Goal: Information Seeking & Learning: Check status

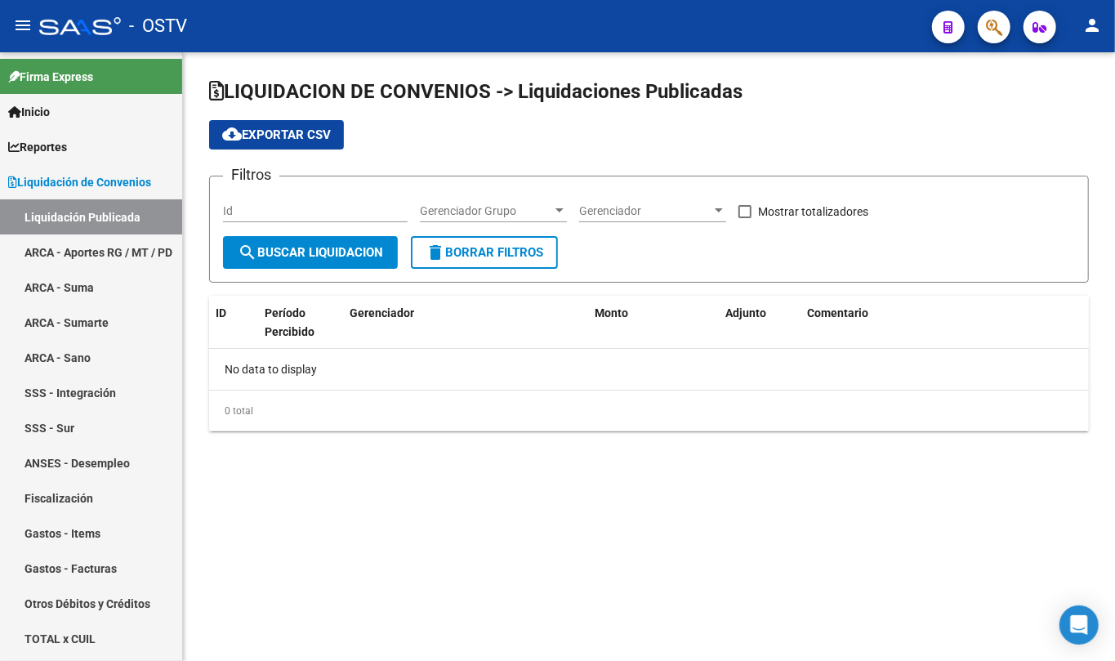
checkbox input "true"
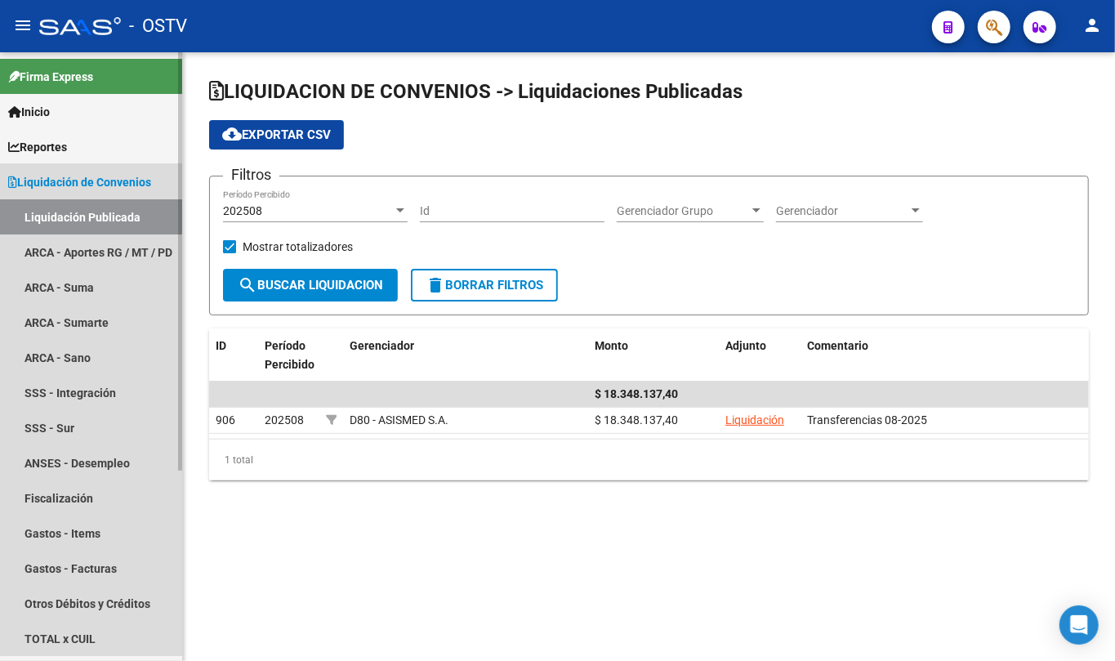
click at [83, 187] on span "Liquidación de Convenios" at bounding box center [79, 182] width 143 height 18
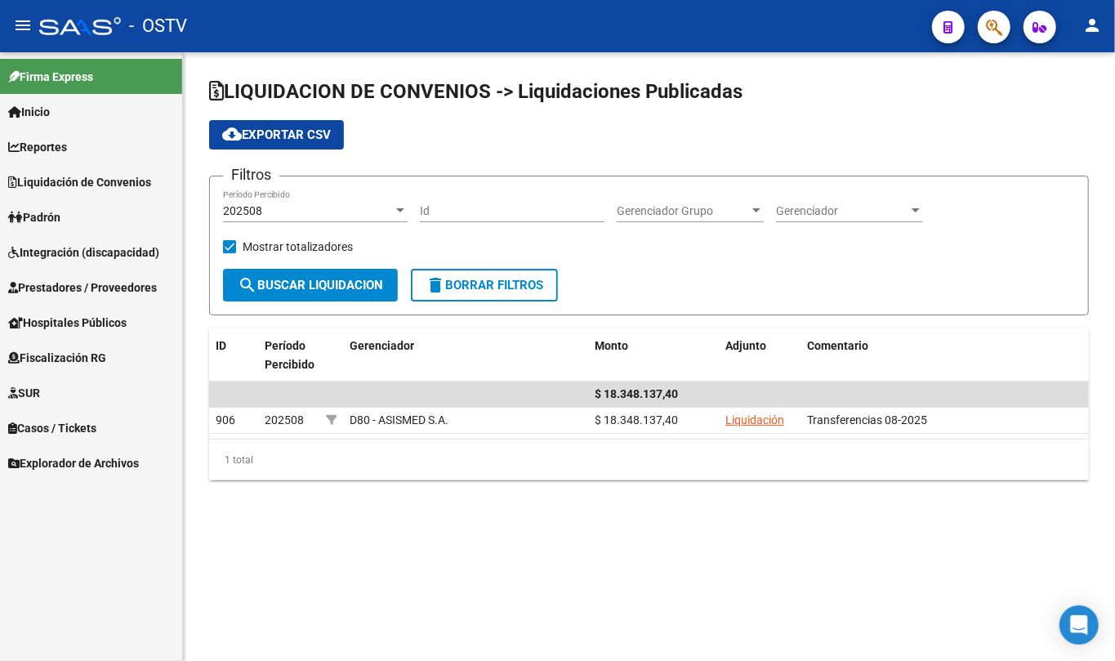
click at [72, 203] on link "Padrón" at bounding box center [91, 216] width 182 height 35
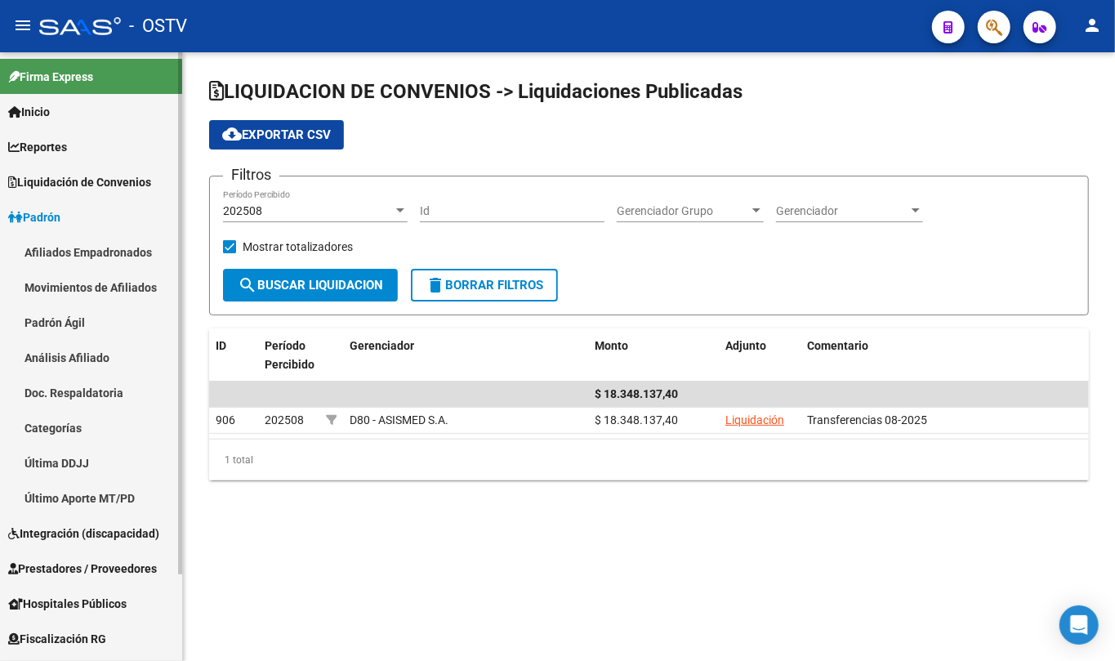
click at [65, 309] on link "Padrón Ágil" at bounding box center [91, 322] width 182 height 35
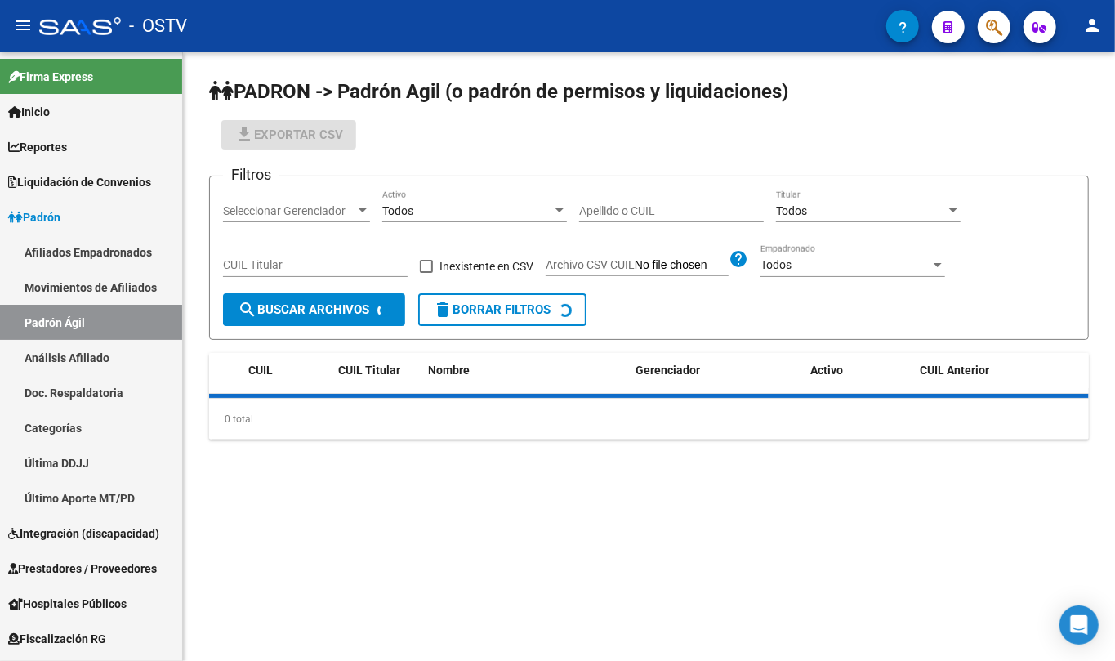
click at [645, 211] on input "Apellido o CUIL" at bounding box center [671, 211] width 185 height 14
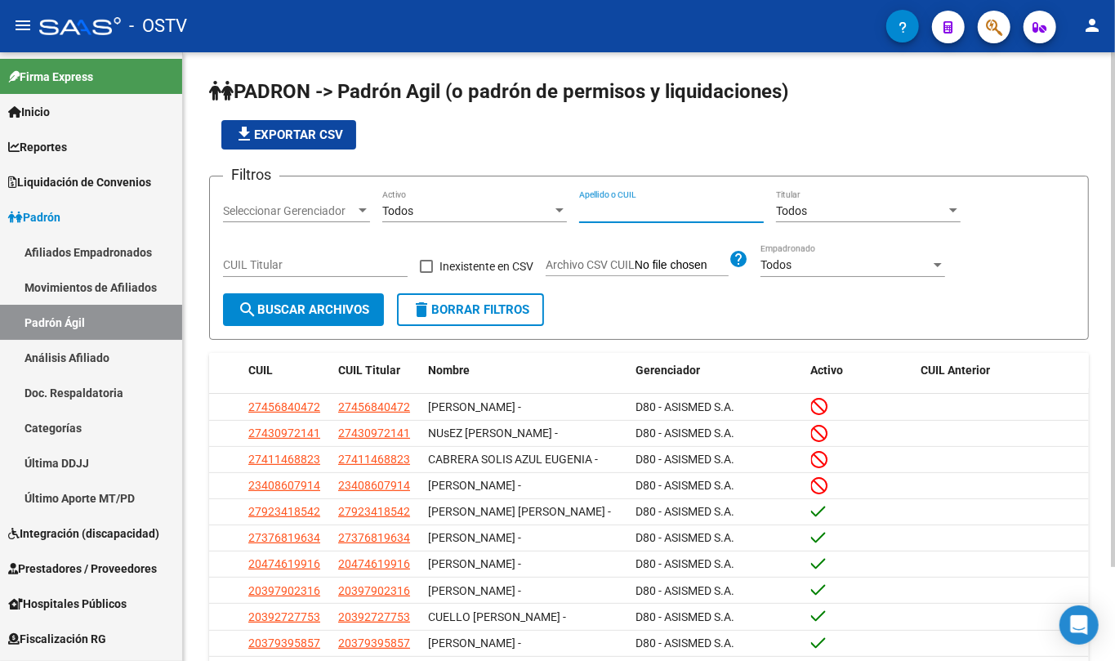
paste input "37880277"
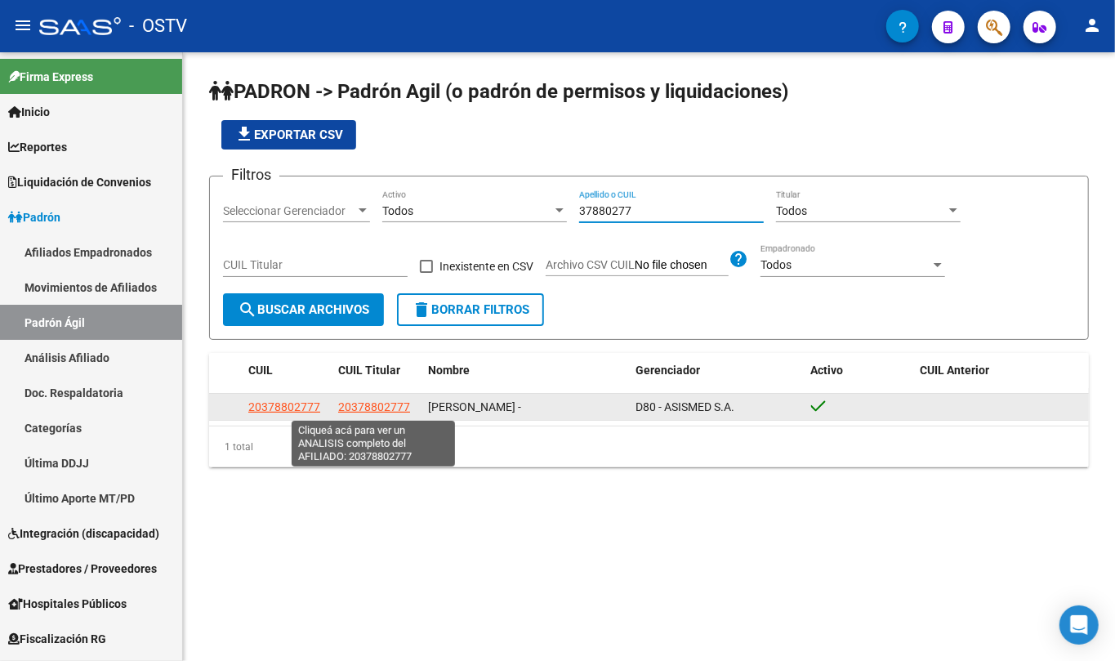
type input "37880277"
click at [380, 409] on span "20378802777" at bounding box center [374, 406] width 72 height 13
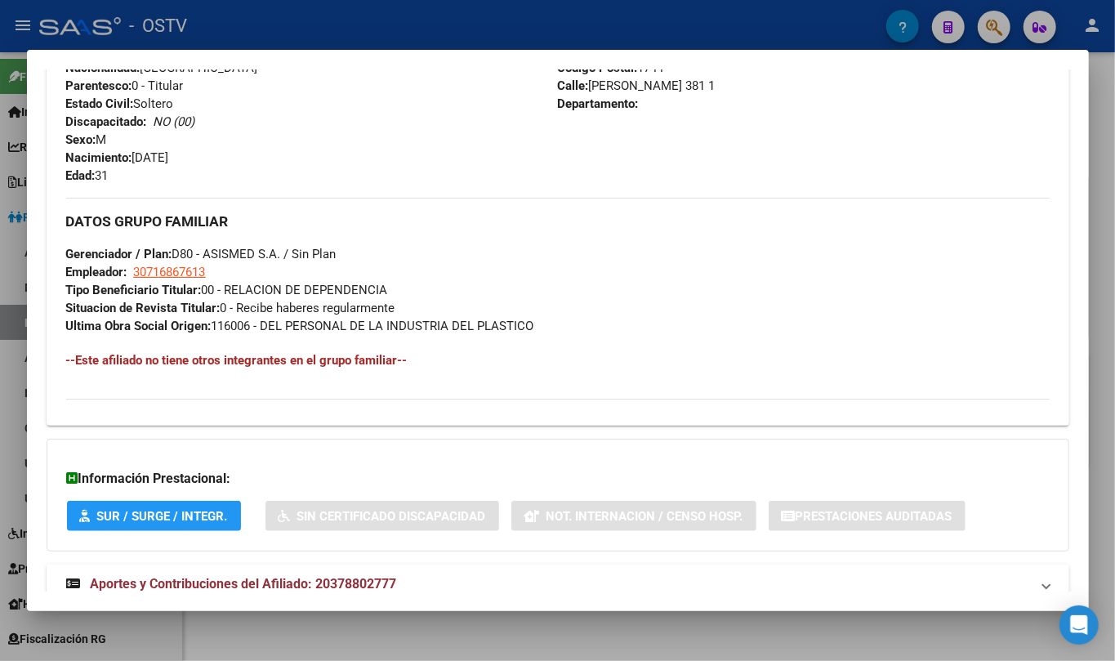
scroll to position [703, 0]
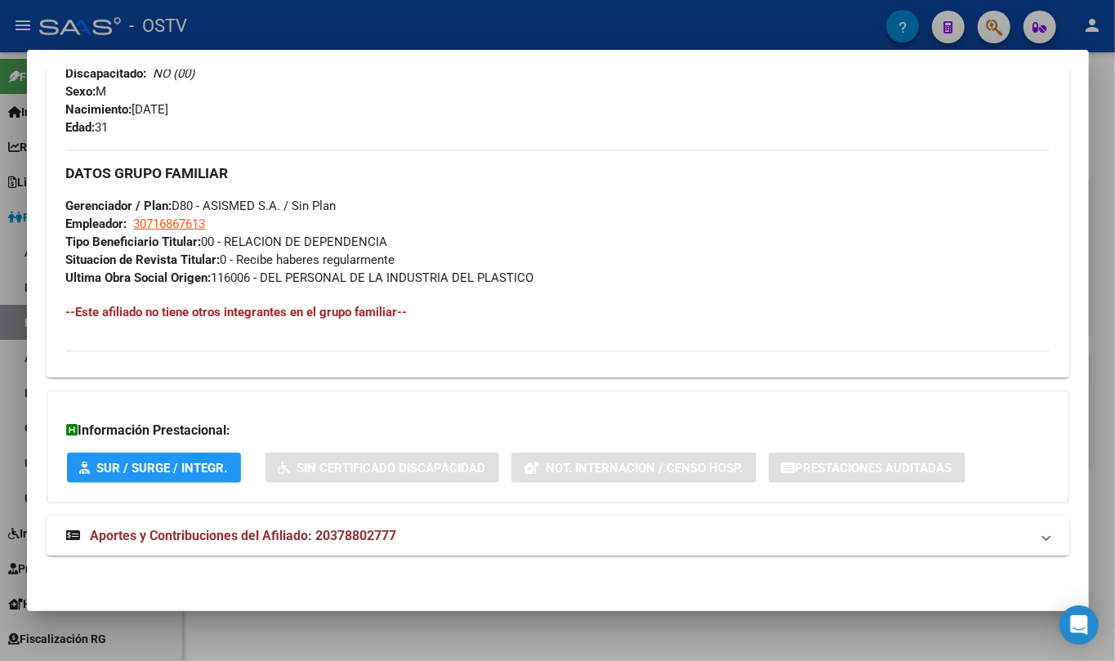
click at [306, 525] on mat-expansion-panel-header "Aportes y Contribuciones del Afiliado: 20378802777" at bounding box center [558, 535] width 1023 height 39
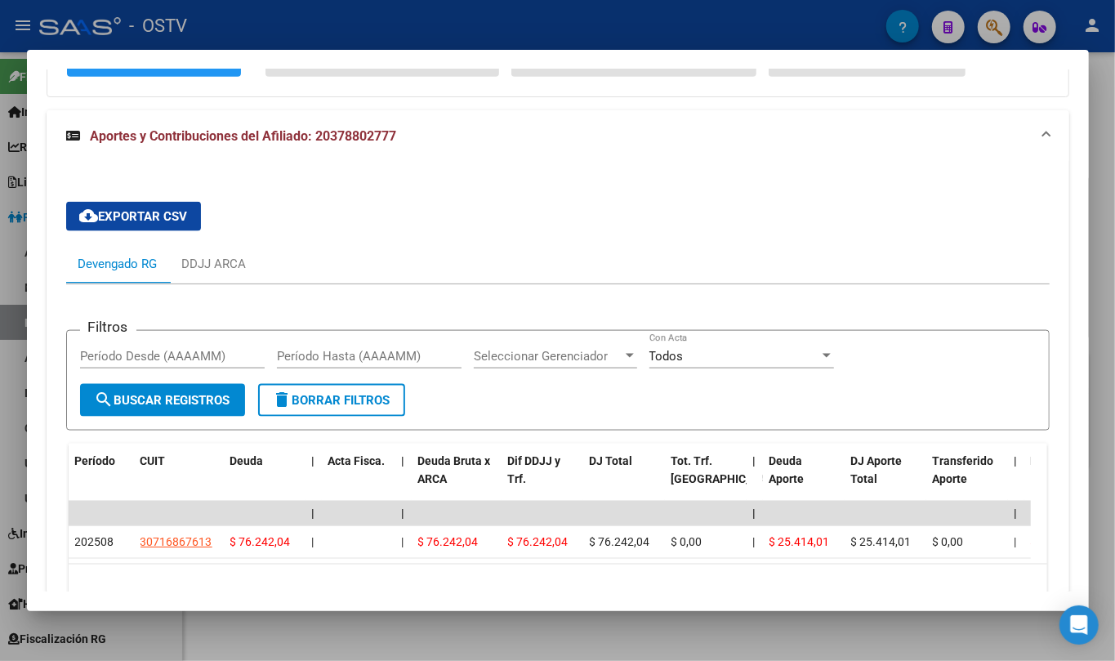
scroll to position [1125, 0]
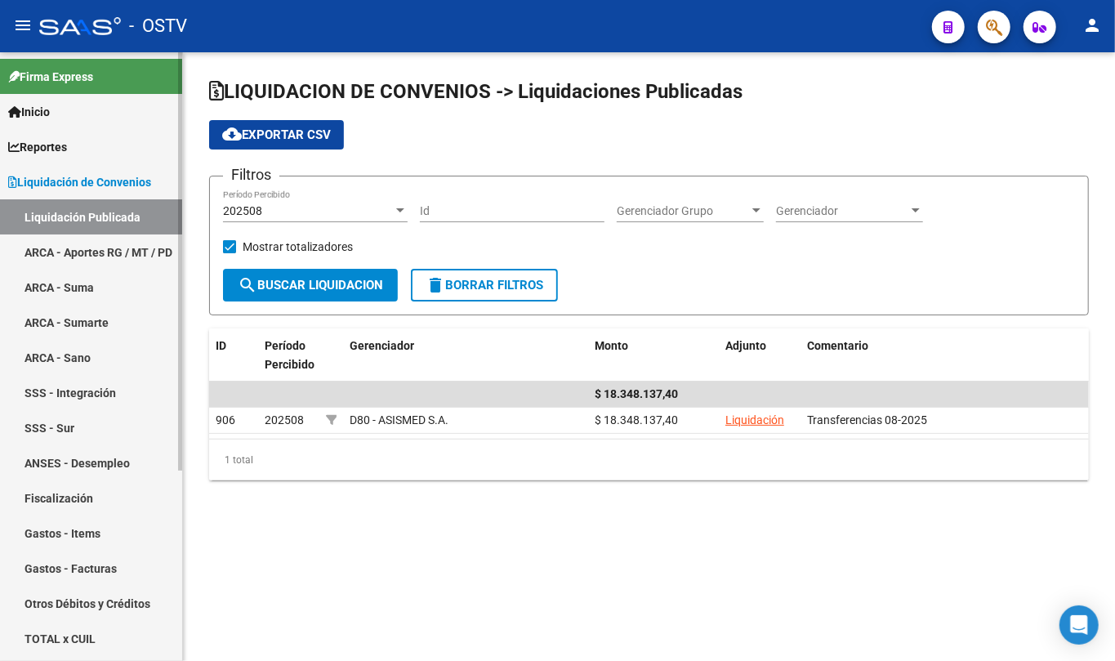
click at [123, 194] on link "Liquidación de Convenios" at bounding box center [91, 181] width 182 height 35
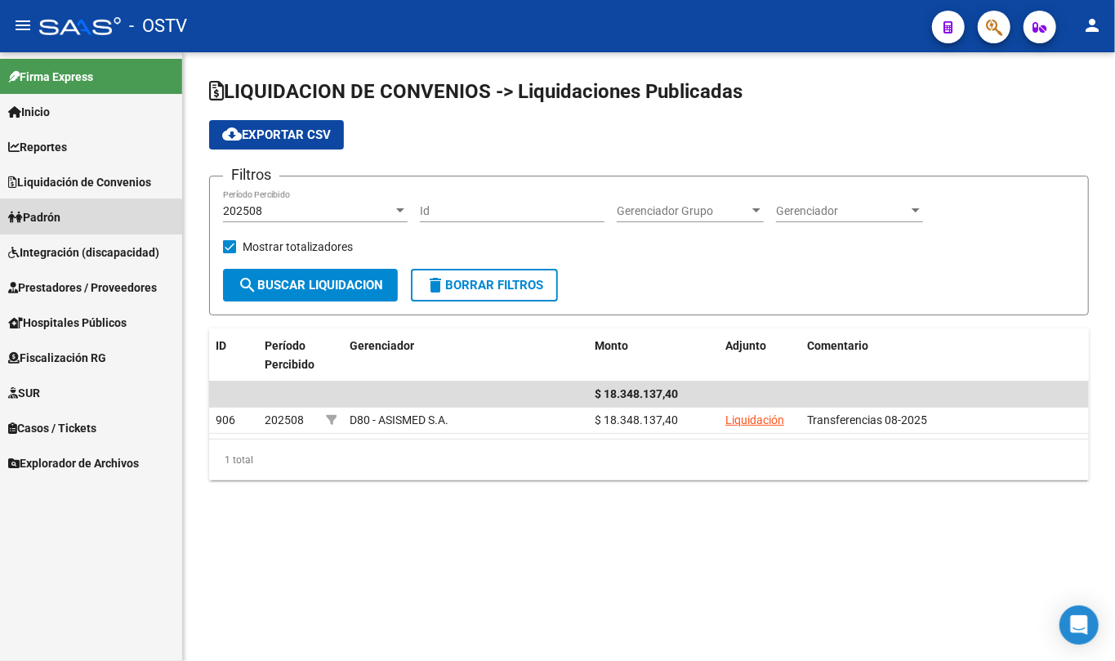
click at [79, 223] on link "Padrón" at bounding box center [91, 216] width 182 height 35
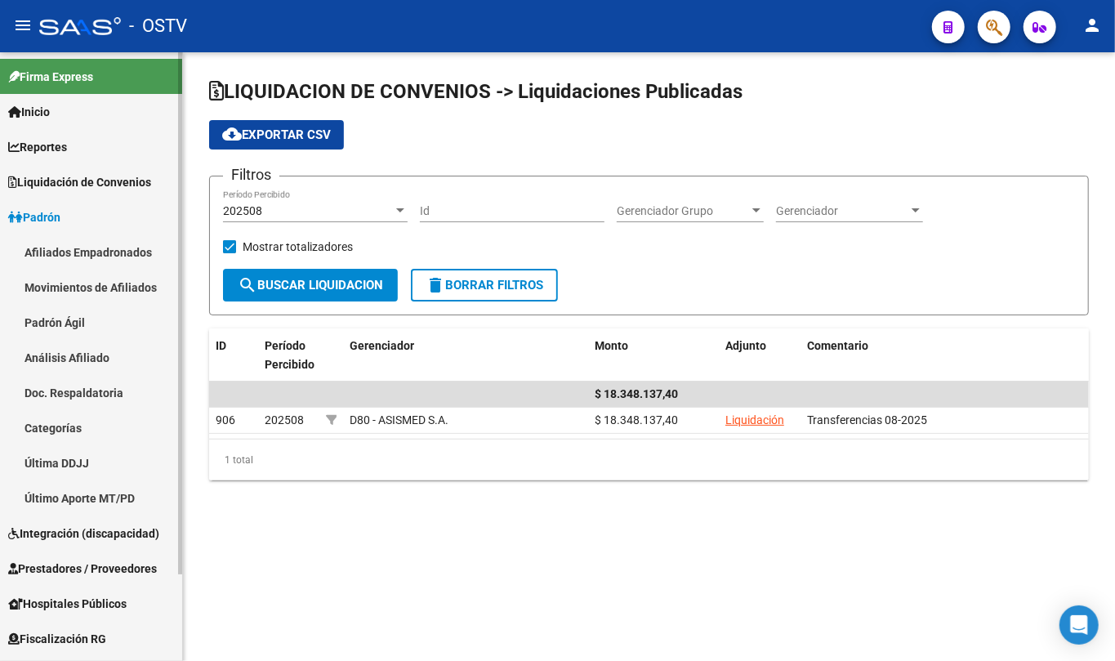
click at [105, 222] on link "Padrón" at bounding box center [91, 216] width 182 height 35
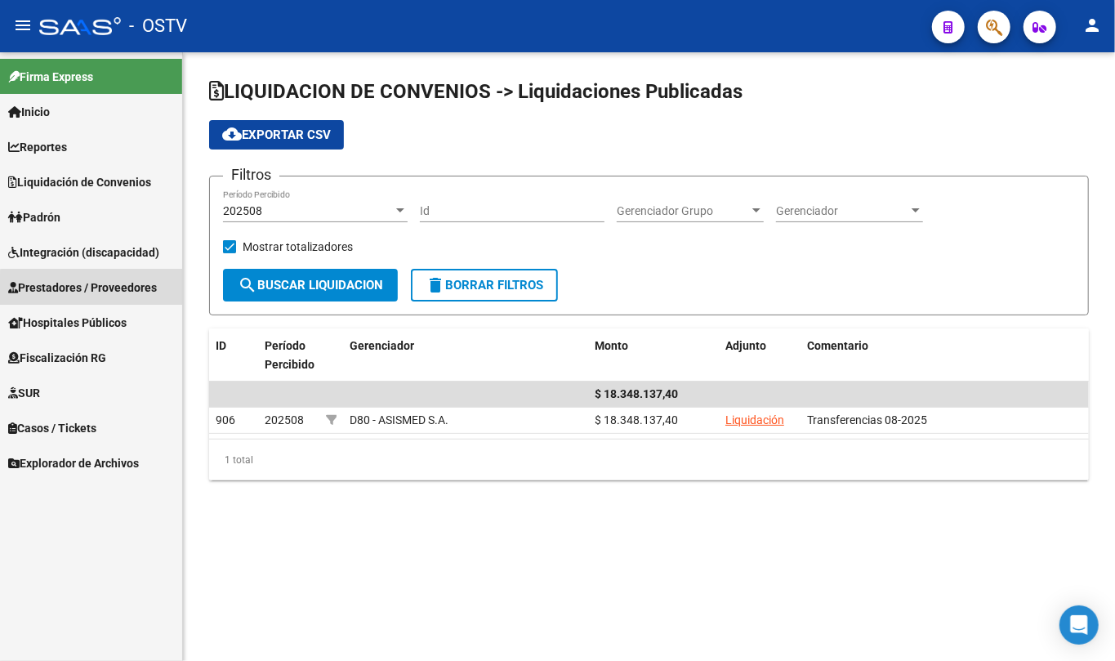
click at [105, 296] on link "Prestadores / Proveedores" at bounding box center [91, 287] width 182 height 35
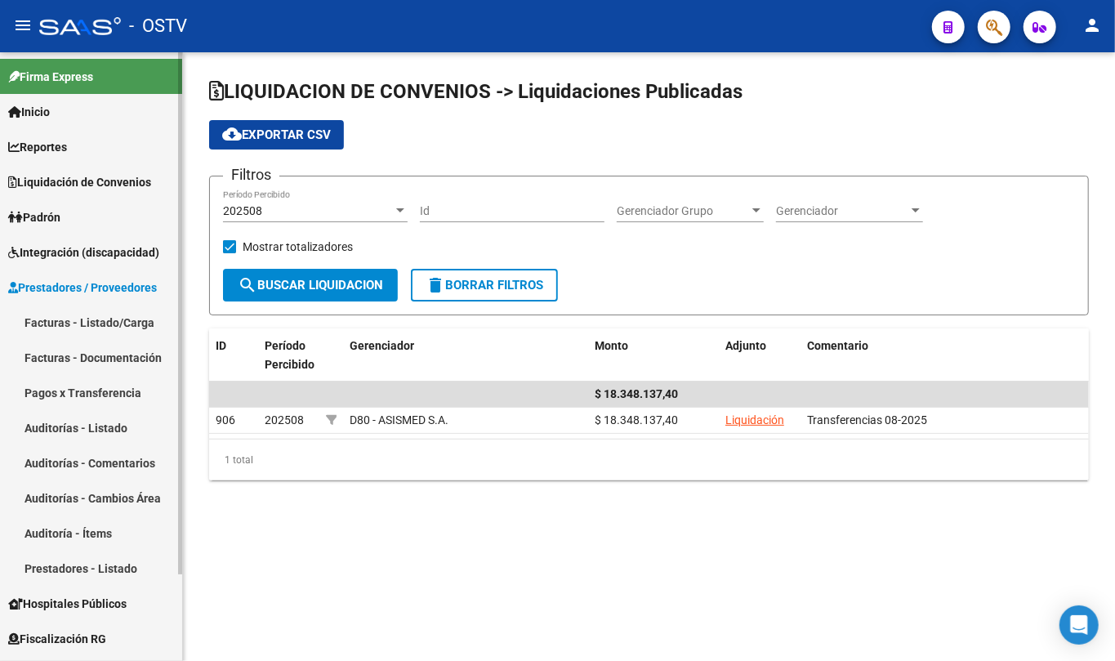
click at [113, 315] on link "Facturas - Listado/Carga" at bounding box center [91, 322] width 182 height 35
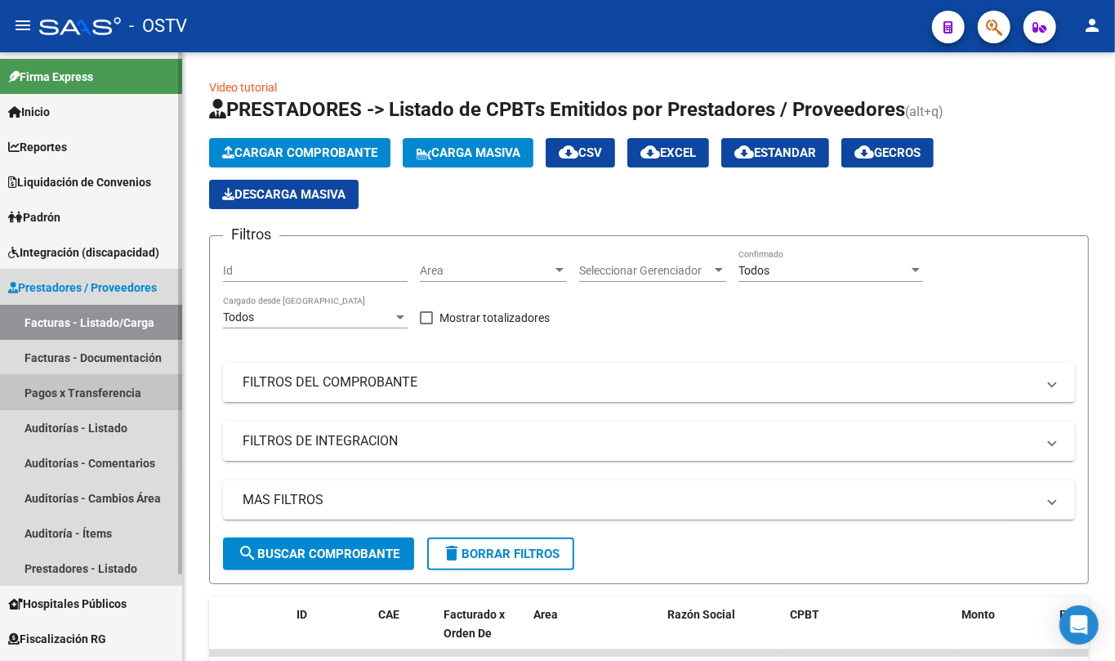
click at [102, 397] on link "Pagos x Transferencia" at bounding box center [91, 392] width 182 height 35
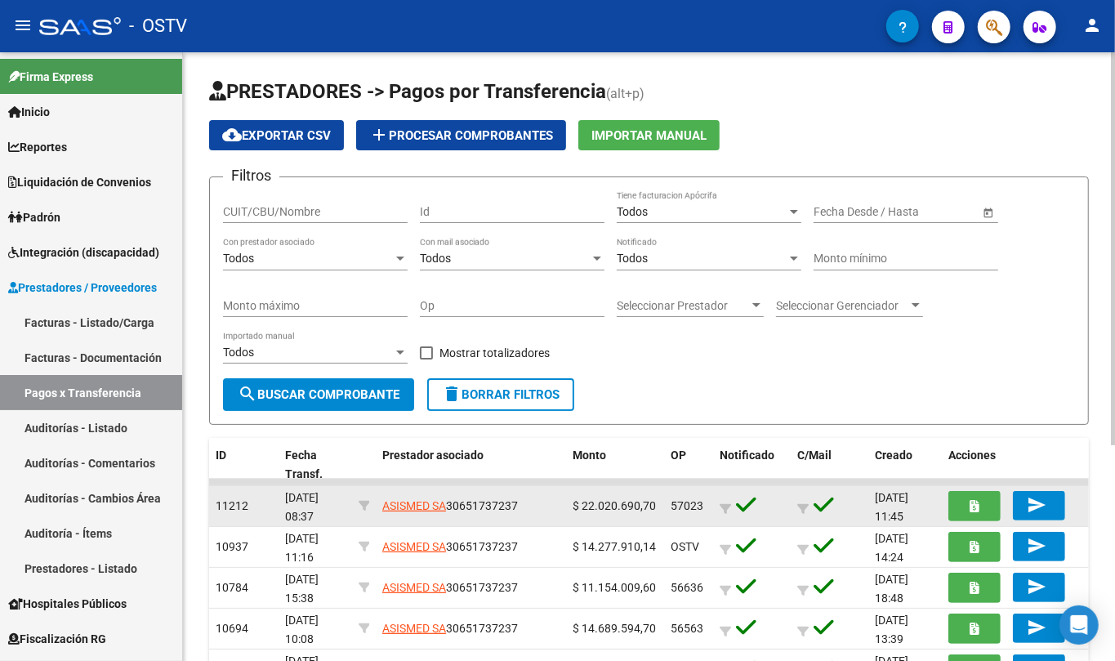
scroll to position [109, 0]
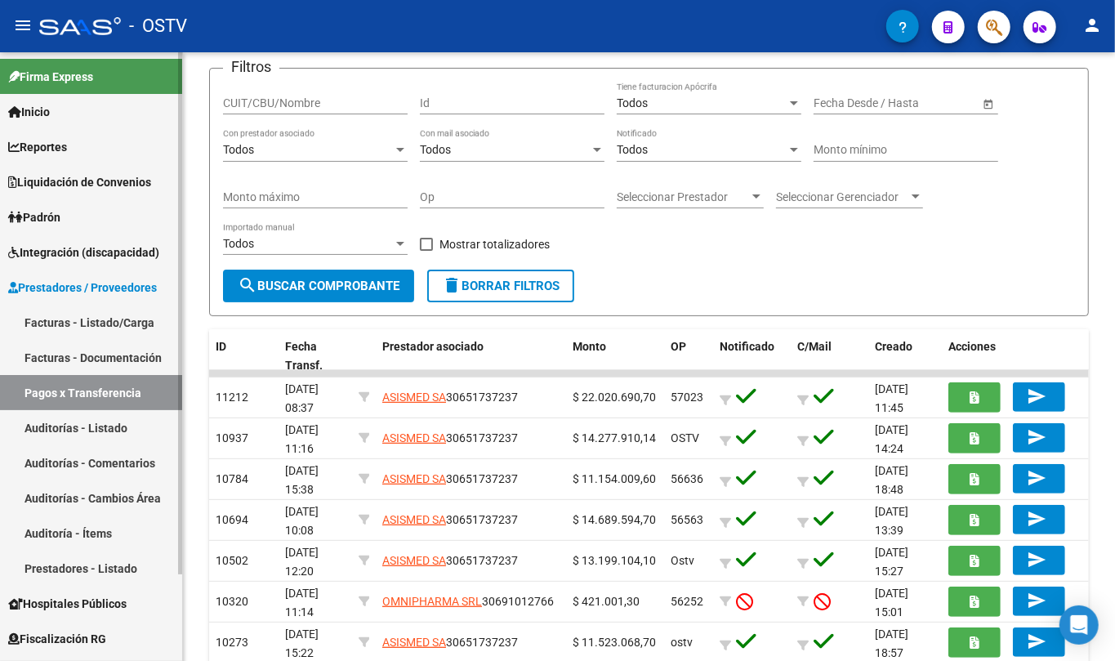
click at [70, 284] on span "Prestadores / Proveedores" at bounding box center [82, 288] width 149 height 18
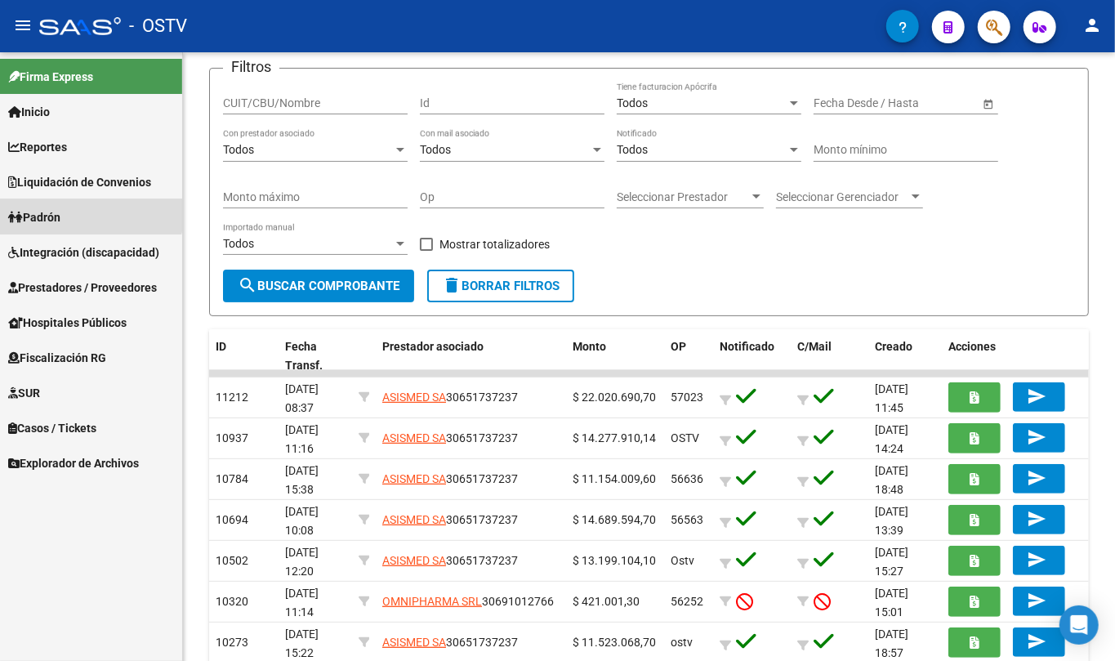
click at [60, 208] on span "Padrón" at bounding box center [34, 217] width 52 height 18
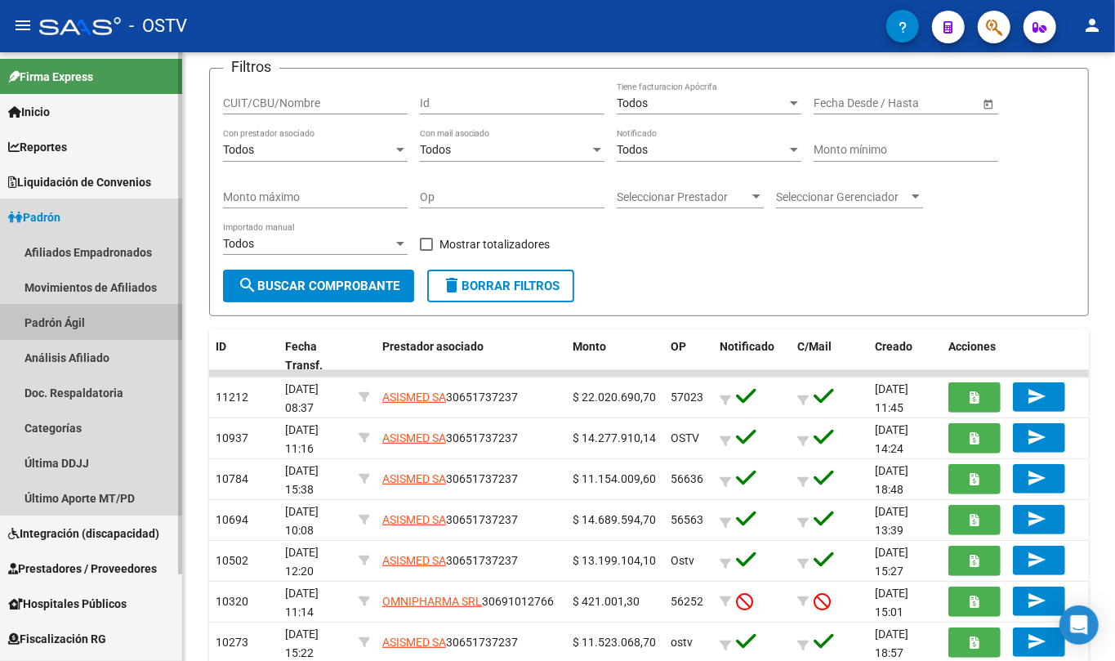
click at [56, 309] on link "Padrón Ágil" at bounding box center [91, 322] width 182 height 35
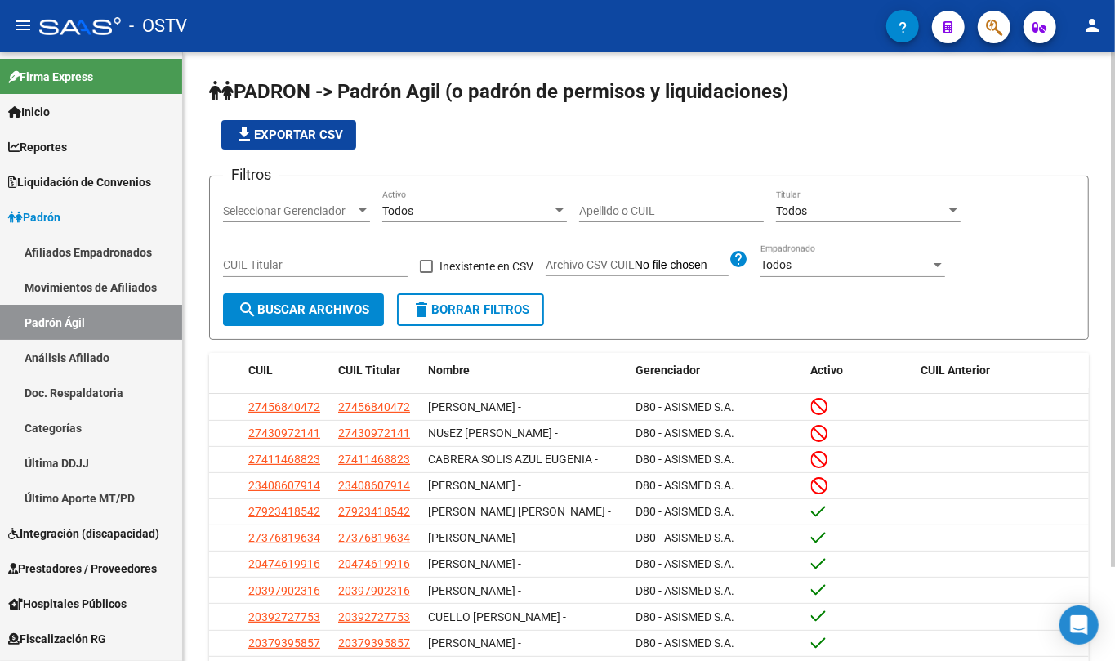
drag, startPoint x: 637, startPoint y: 175, endPoint x: 637, endPoint y: 184, distance: 9.0
click at [637, 178] on form "Filtros Seleccionar Gerenciador Seleccionar Gerenciador Todos Activo Apellido o…" at bounding box center [649, 258] width 880 height 164
click at [628, 200] on div "Apellido o CUIL" at bounding box center [671, 206] width 185 height 33
click at [624, 204] on input "Apellido o CUIL" at bounding box center [671, 211] width 185 height 14
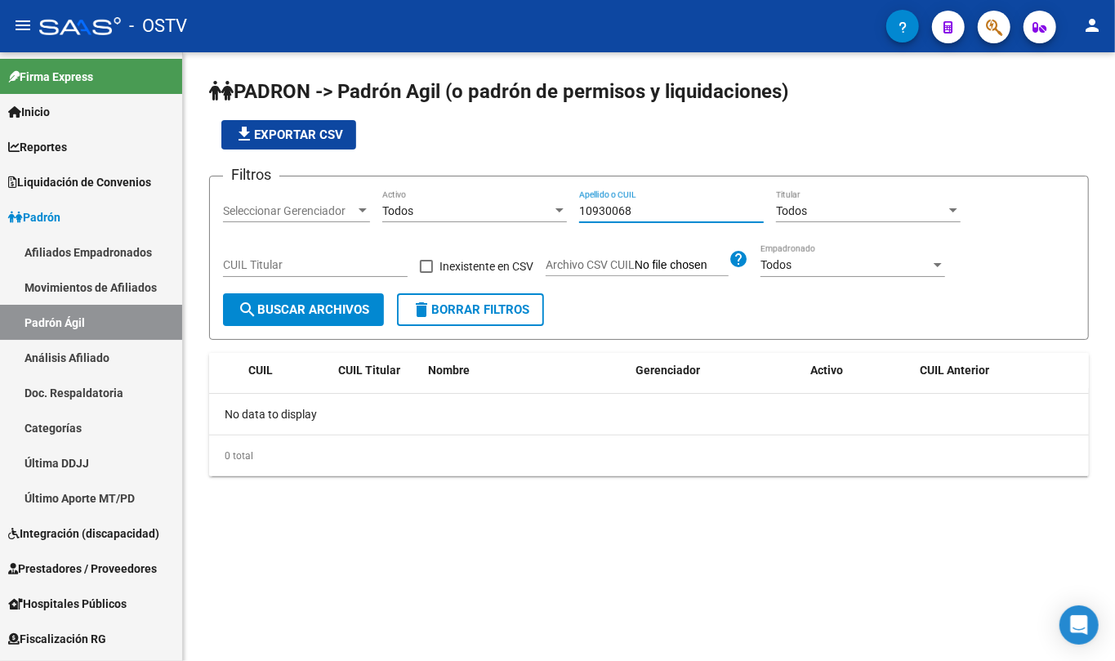
click at [622, 204] on input "10930068" at bounding box center [671, 211] width 185 height 14
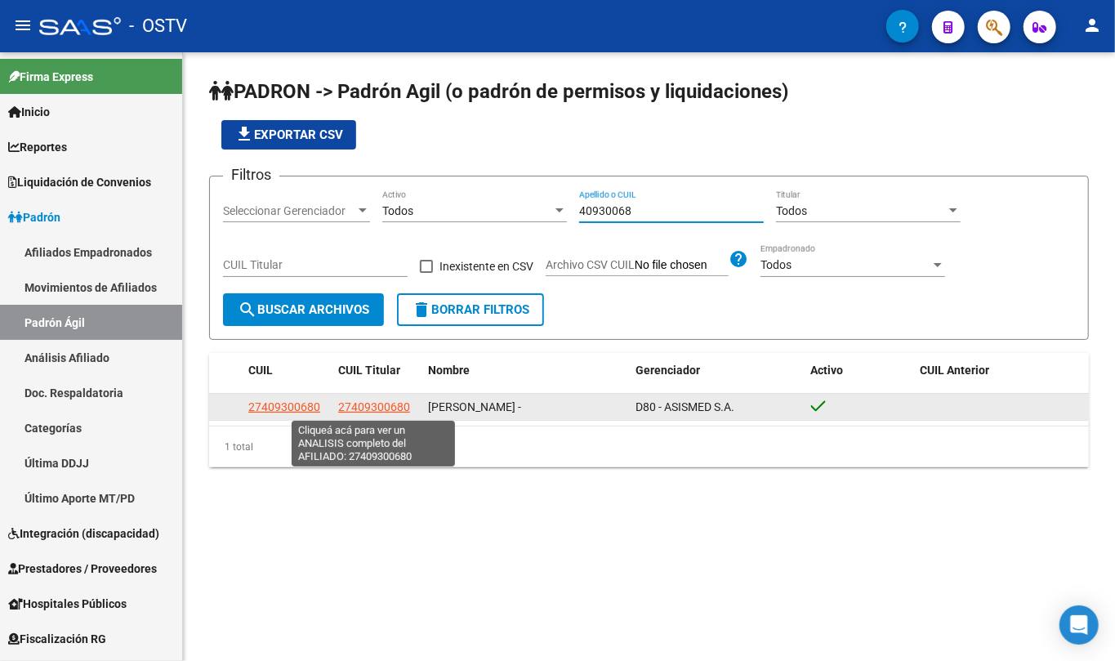
type input "40930068"
click at [371, 409] on span "27409300680" at bounding box center [374, 406] width 72 height 13
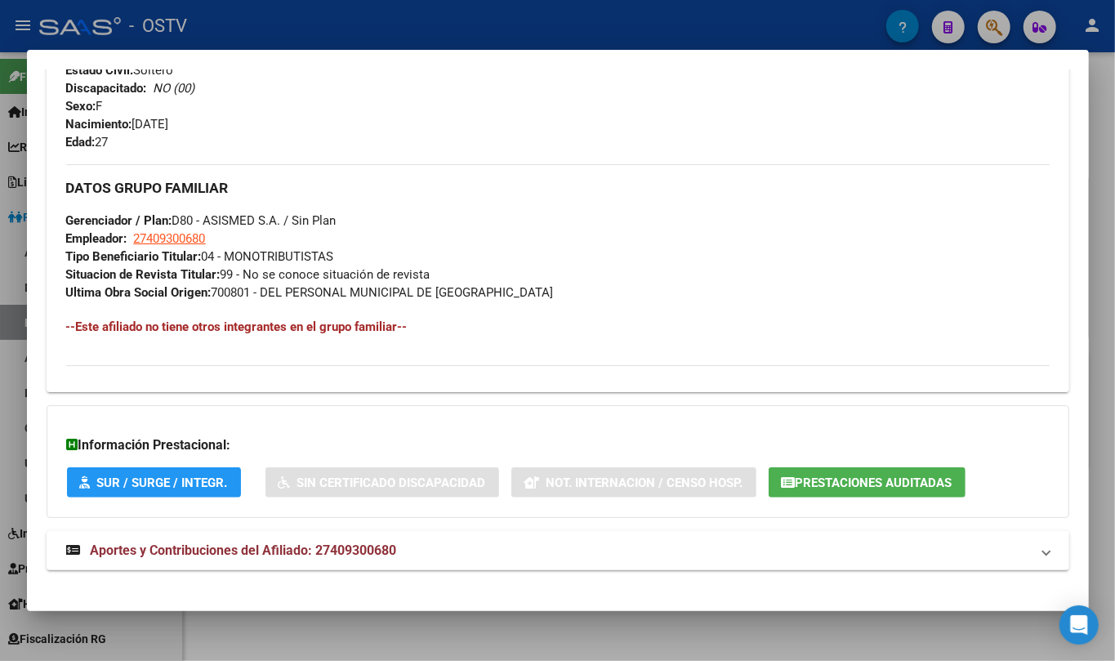
scroll to position [703, 0]
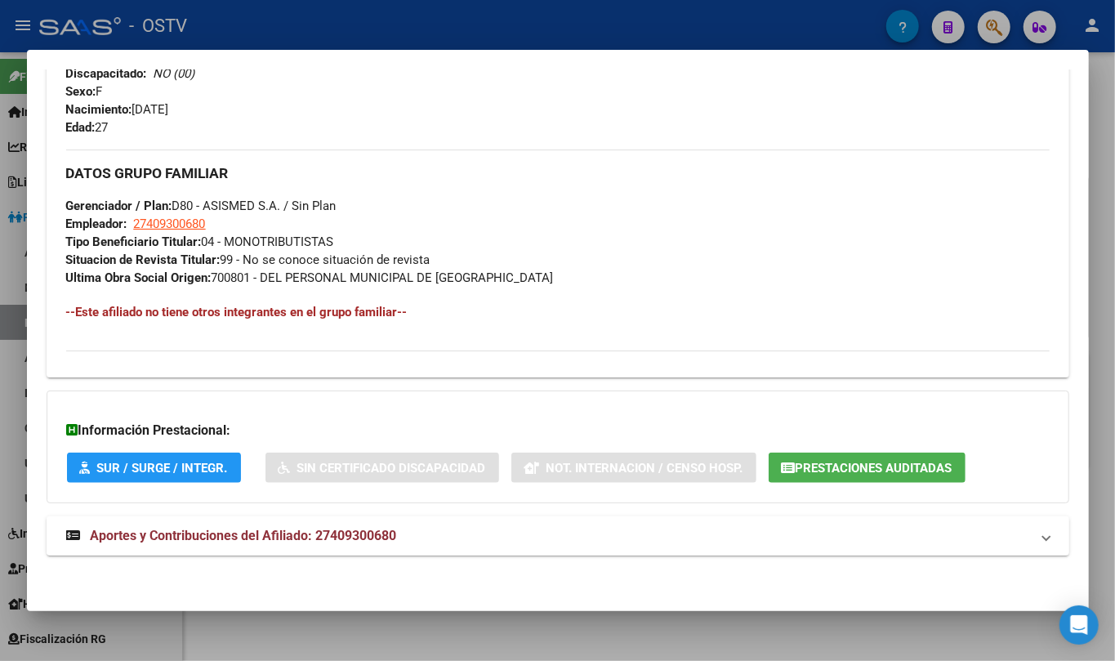
click at [325, 551] on mat-expansion-panel-header "Aportes y Contribuciones del Afiliado: 27409300680" at bounding box center [558, 535] width 1023 height 39
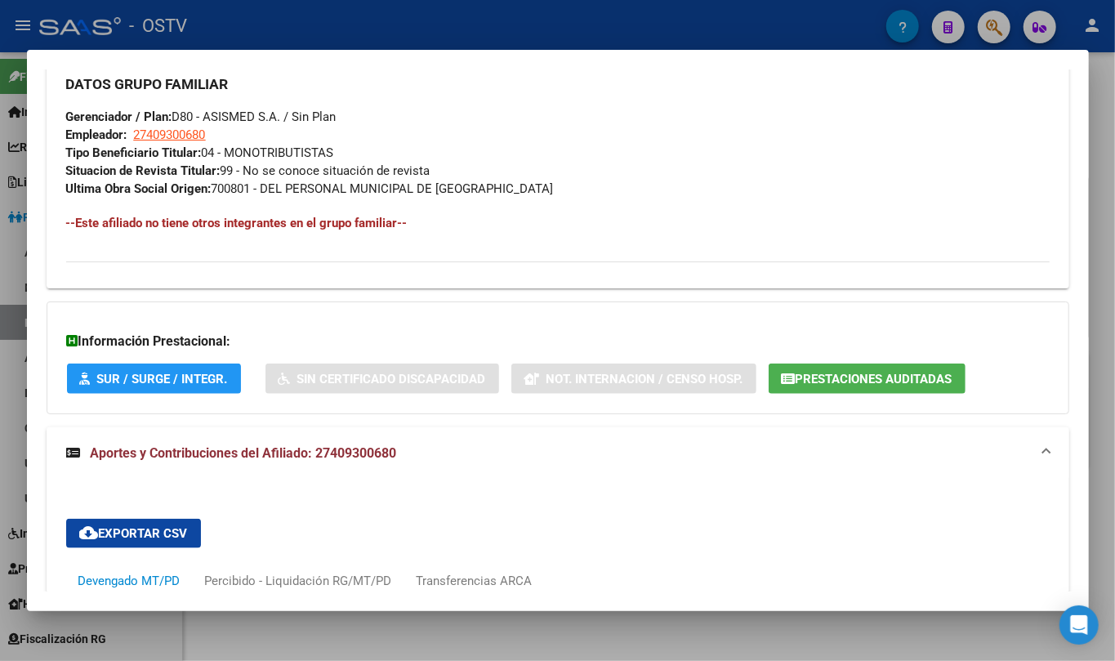
scroll to position [786, 0]
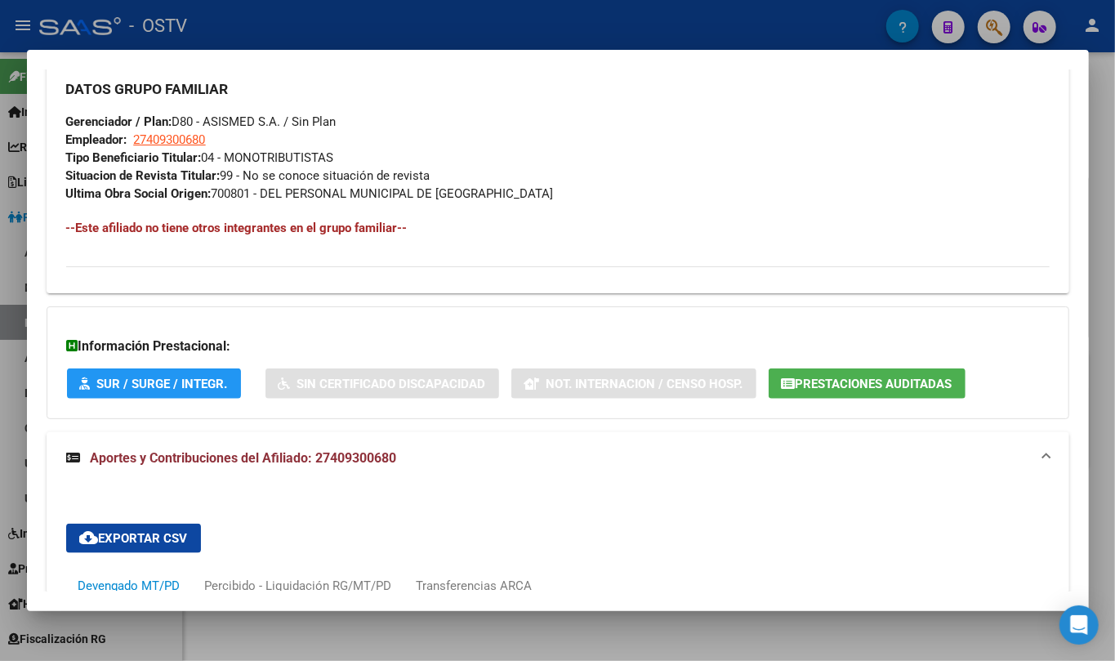
click at [861, 386] on span "Prestaciones Auditadas" at bounding box center [874, 384] width 157 height 15
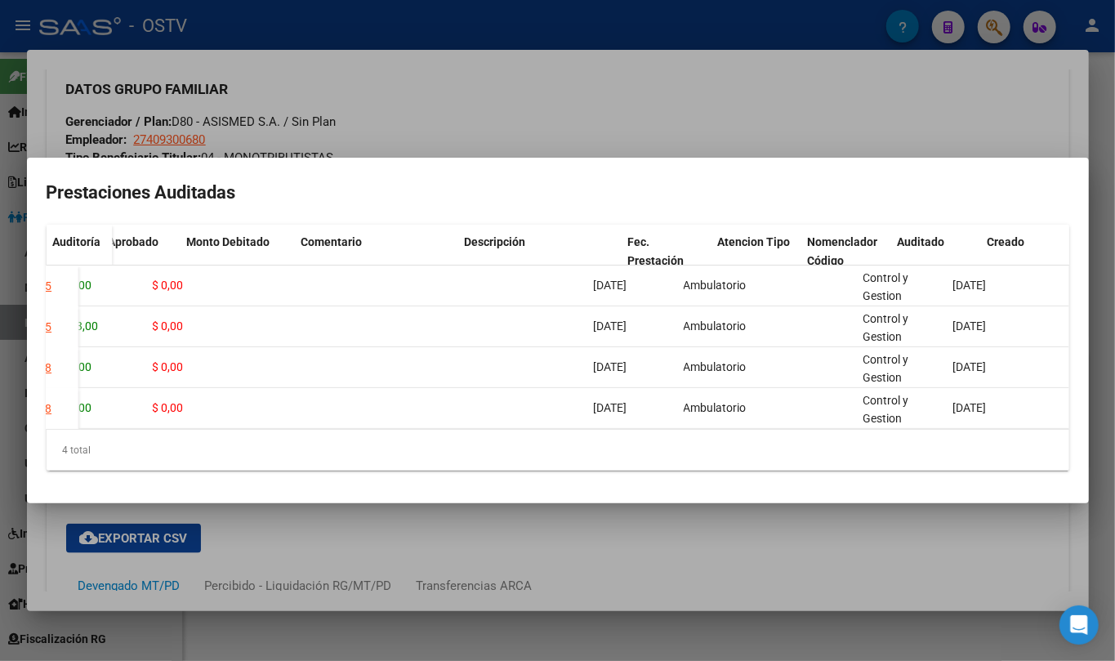
scroll to position [0, 0]
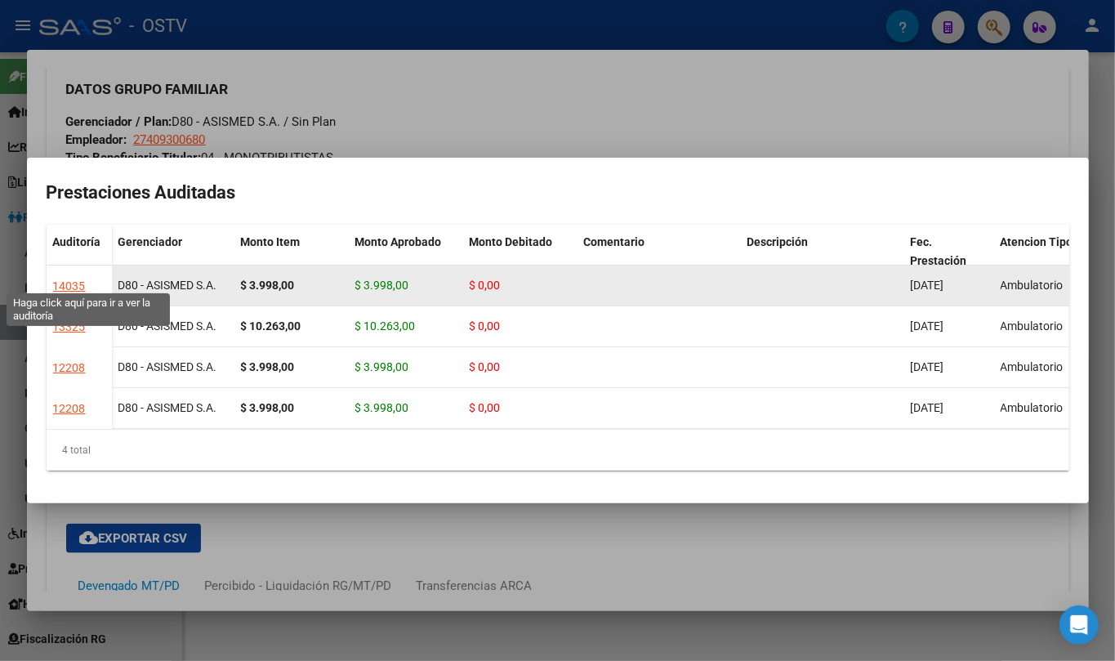
click at [70, 278] on div "14035" at bounding box center [69, 286] width 33 height 19
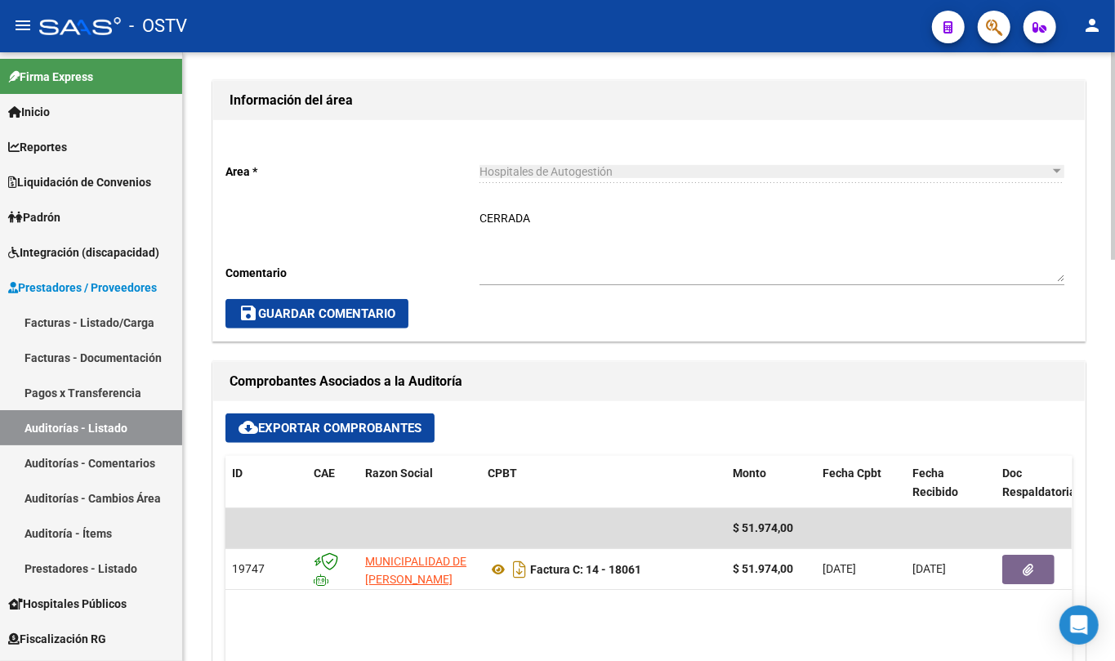
scroll to position [436, 0]
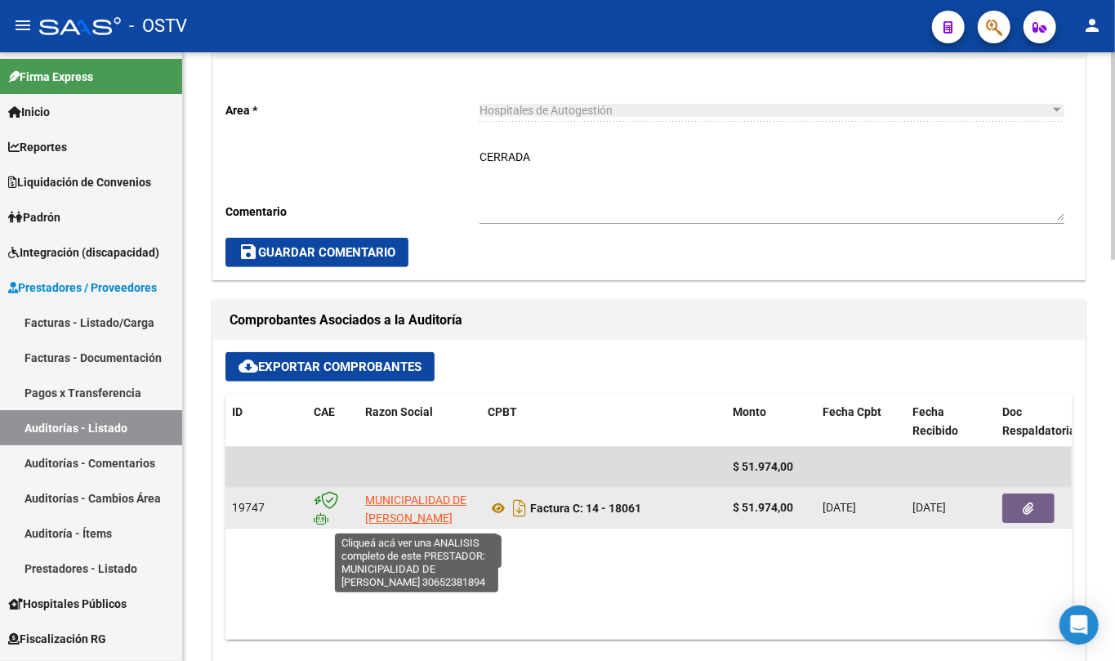
click at [406, 501] on span "MUNICIPALIDAD DE [PERSON_NAME]" at bounding box center [415, 510] width 101 height 32
type textarea "30652381894"
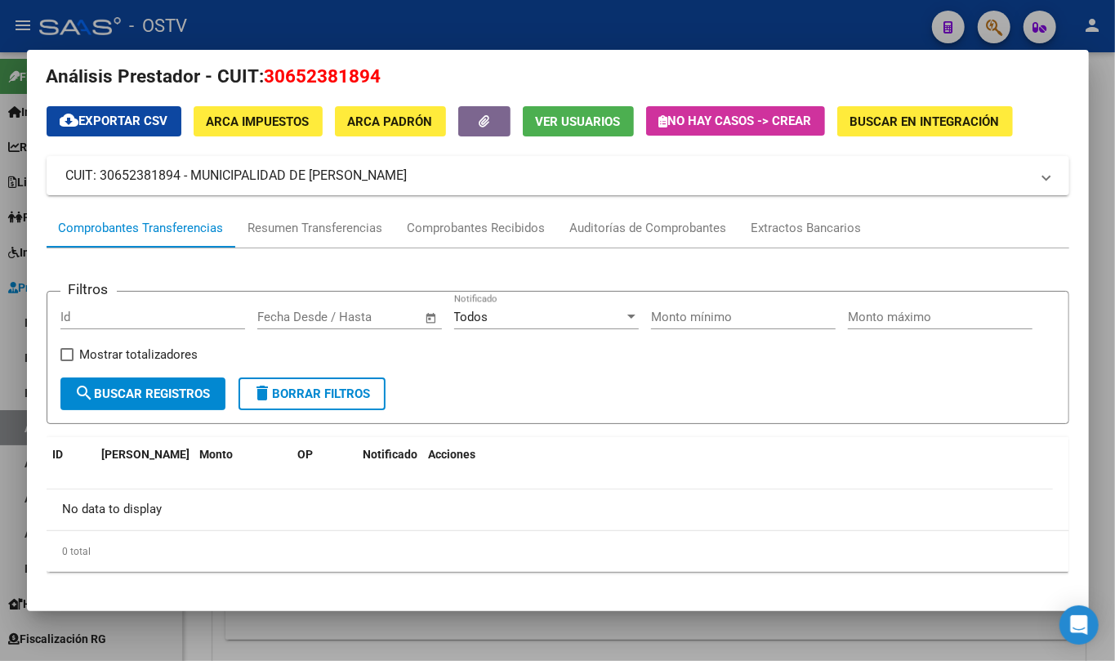
scroll to position [39, 0]
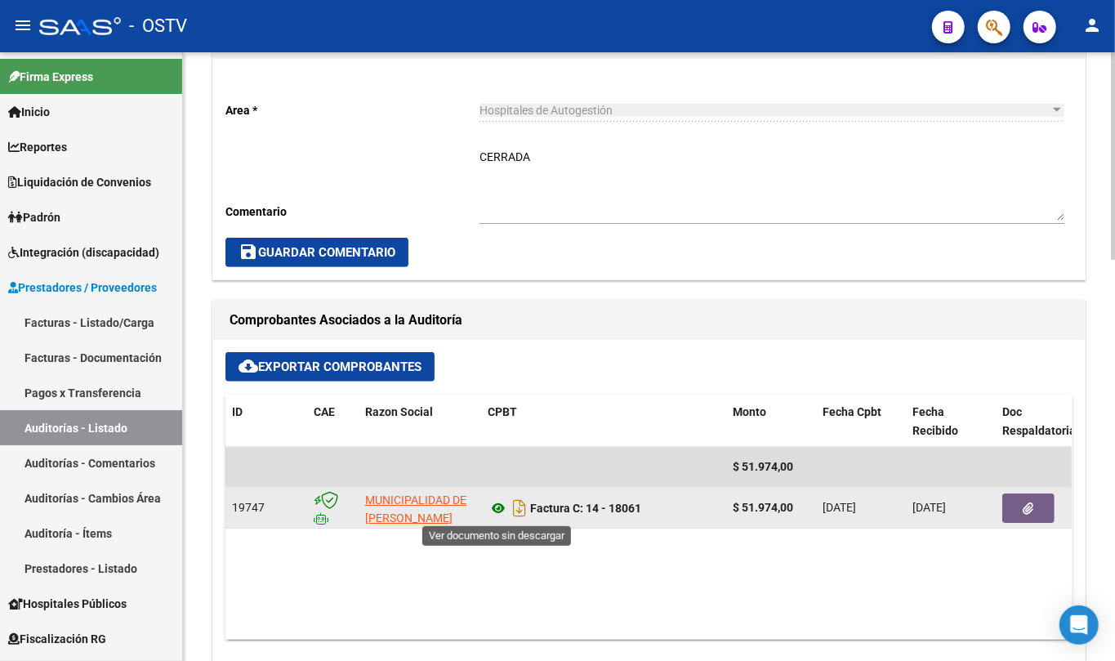
click at [494, 505] on icon at bounding box center [498, 508] width 21 height 20
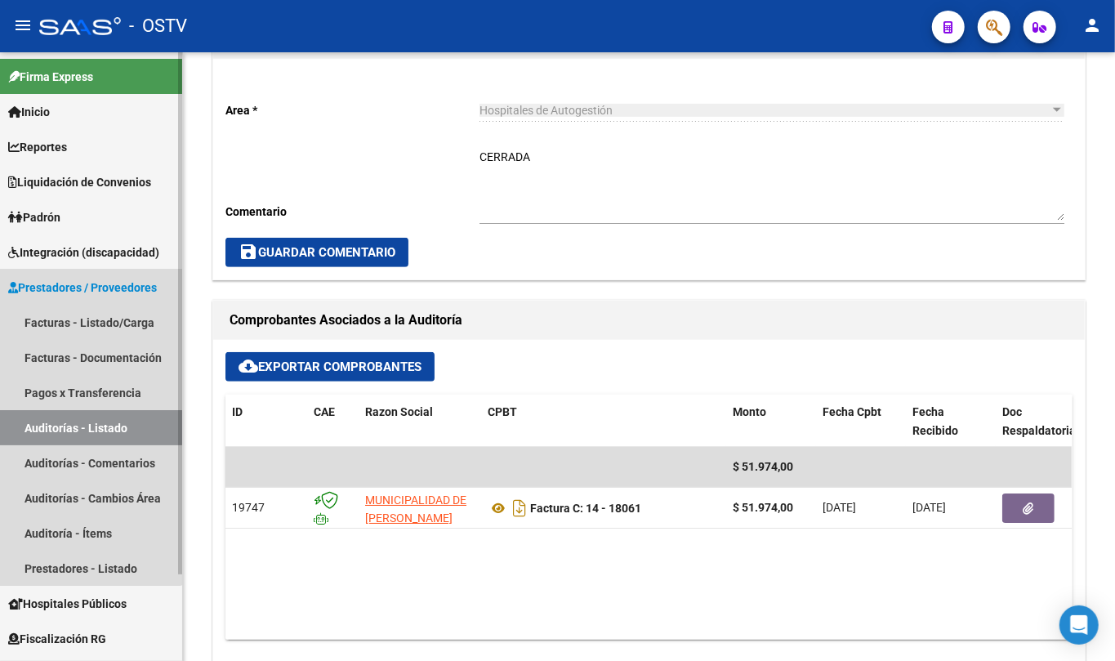
click at [85, 275] on link "Prestadores / Proveedores" at bounding box center [91, 287] width 182 height 35
click at [64, 279] on span "Prestadores / Proveedores" at bounding box center [82, 288] width 149 height 18
